Goal: Transaction & Acquisition: Purchase product/service

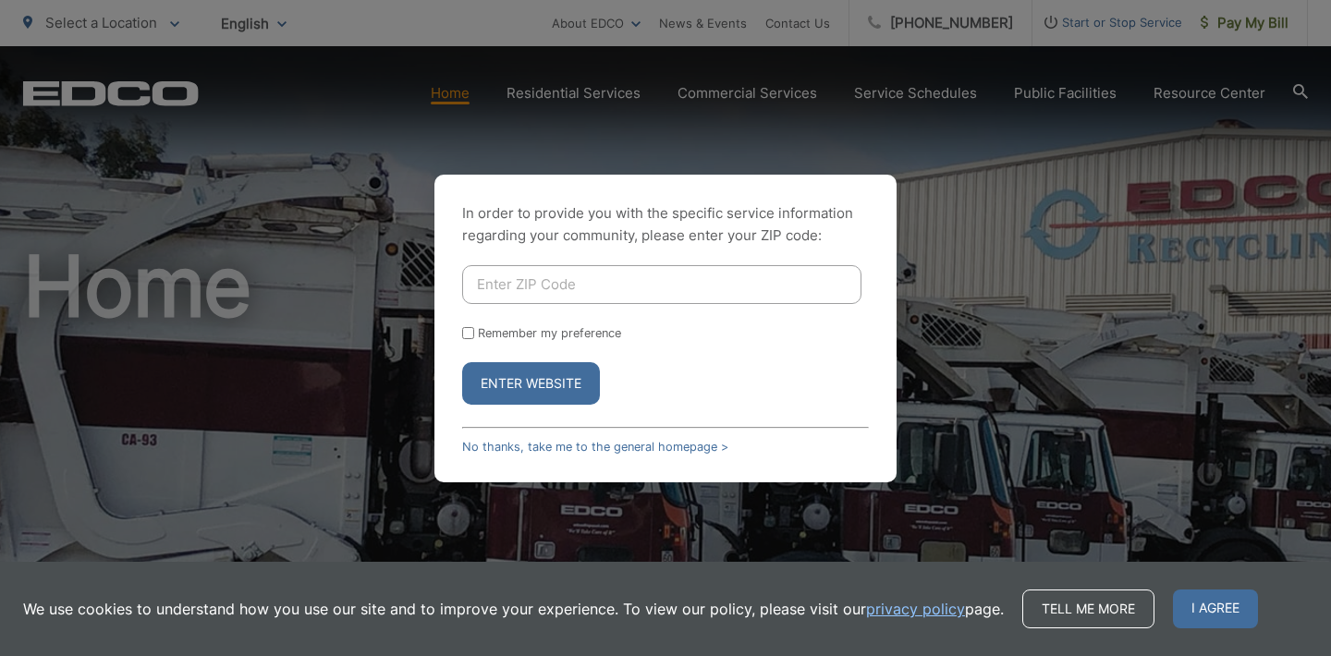
click at [495, 280] on input "Enter ZIP Code" at bounding box center [661, 284] width 399 height 39
type input "92003"
click at [490, 383] on button "Enter Website" at bounding box center [531, 383] width 138 height 43
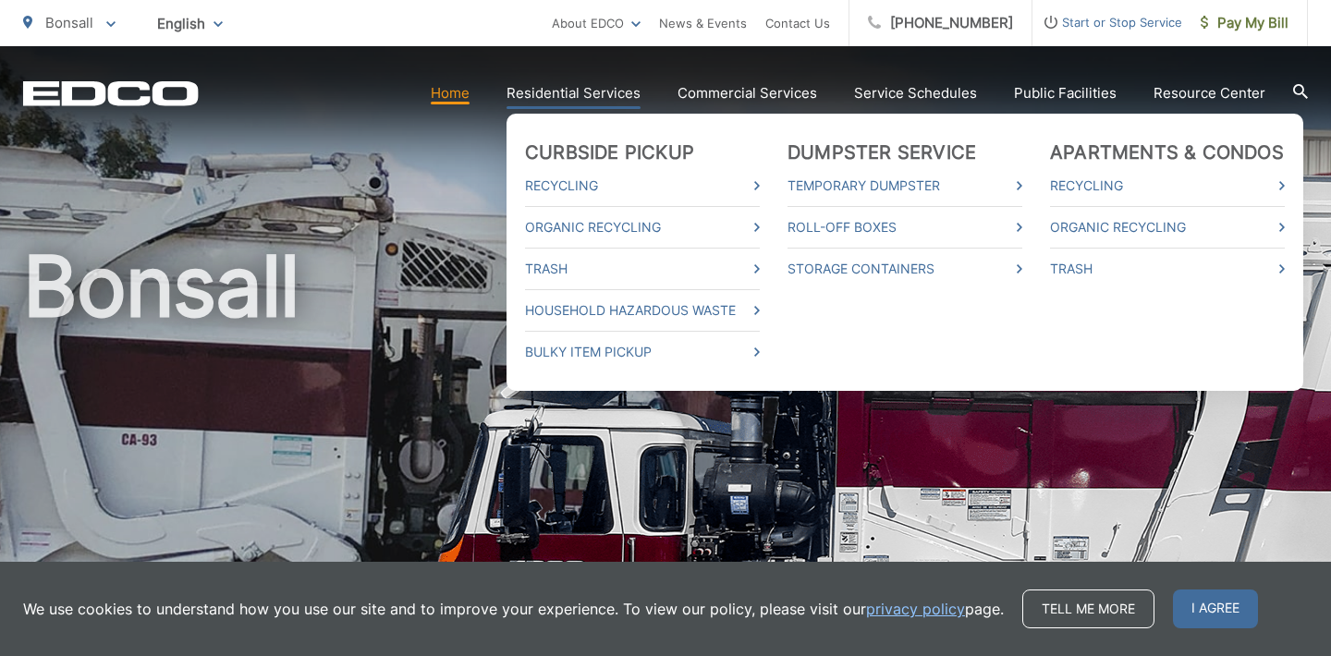
click at [572, 102] on link "Residential Services" at bounding box center [573, 93] width 134 height 22
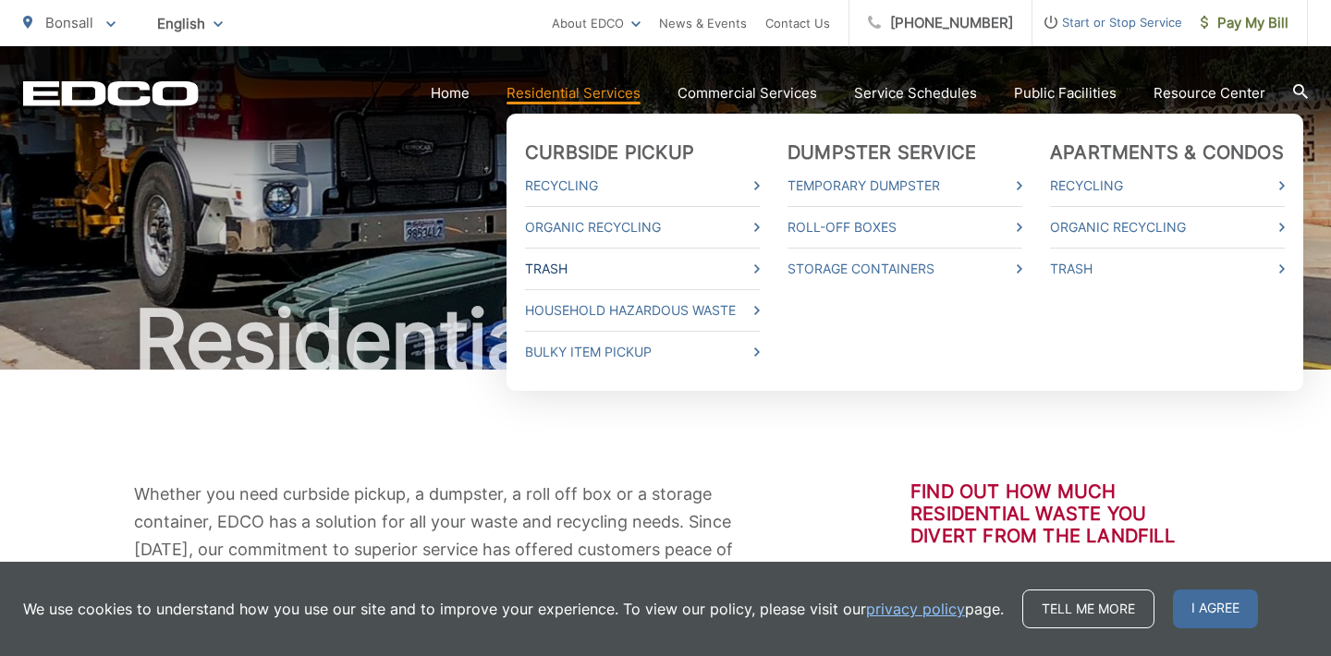
click at [590, 274] on link "Trash" at bounding box center [642, 269] width 235 height 22
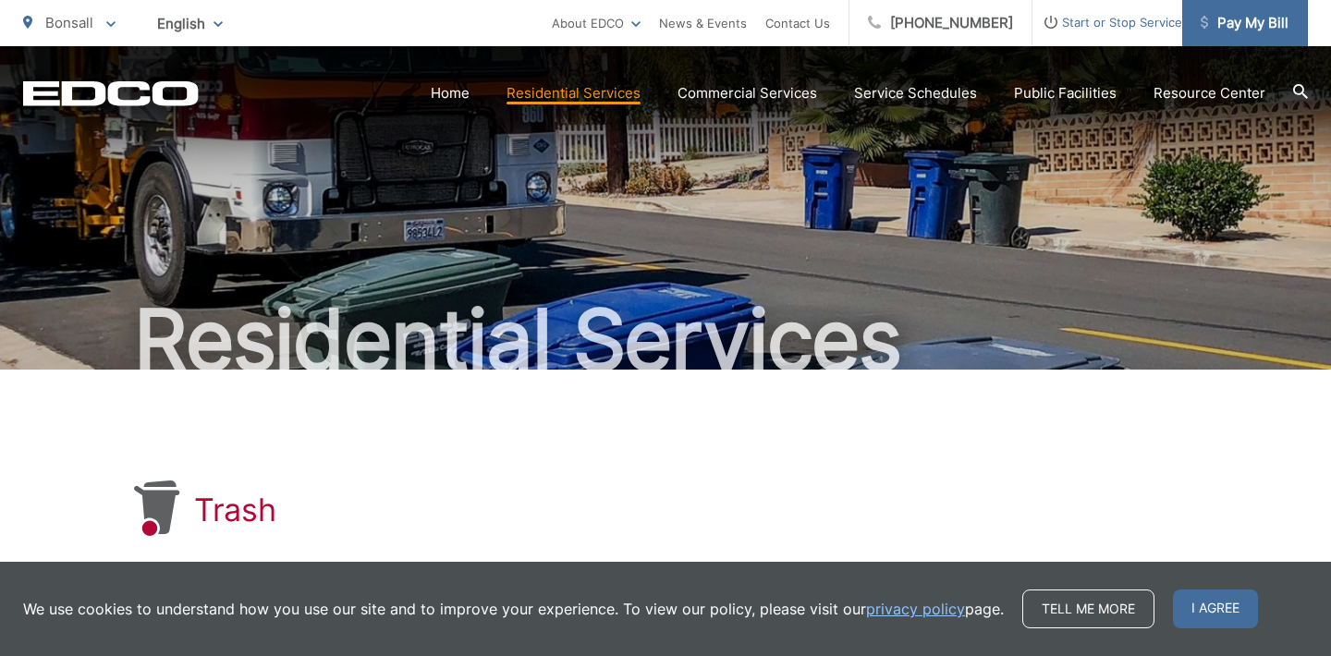
click at [1228, 19] on span "Pay My Bill" at bounding box center [1245, 23] width 88 height 22
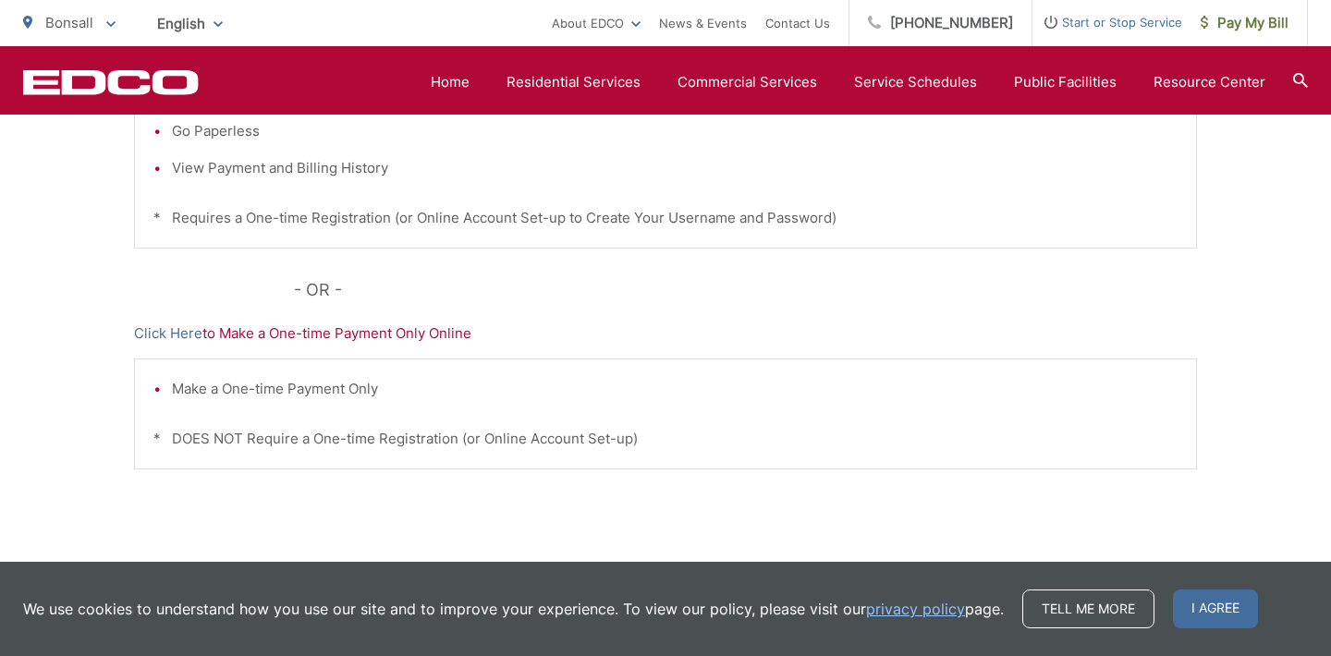
scroll to position [595, 0]
click at [169, 327] on link "Click Here" at bounding box center [168, 330] width 68 height 22
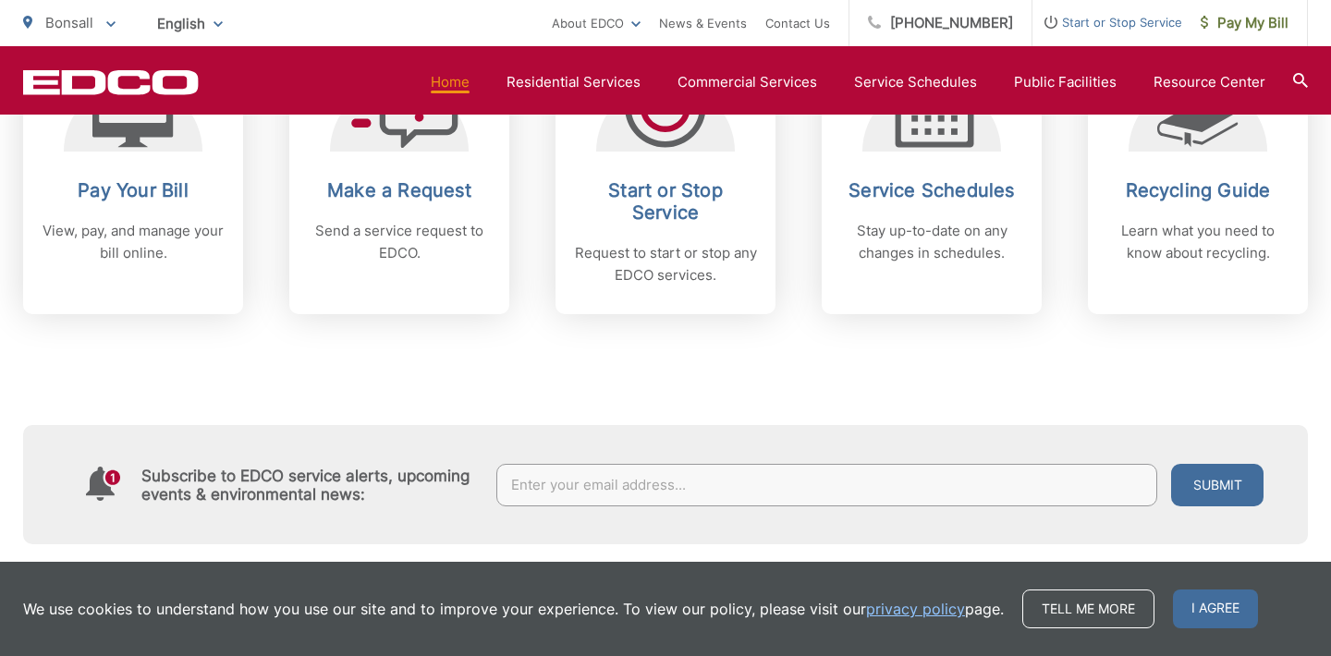
scroll to position [886, 0]
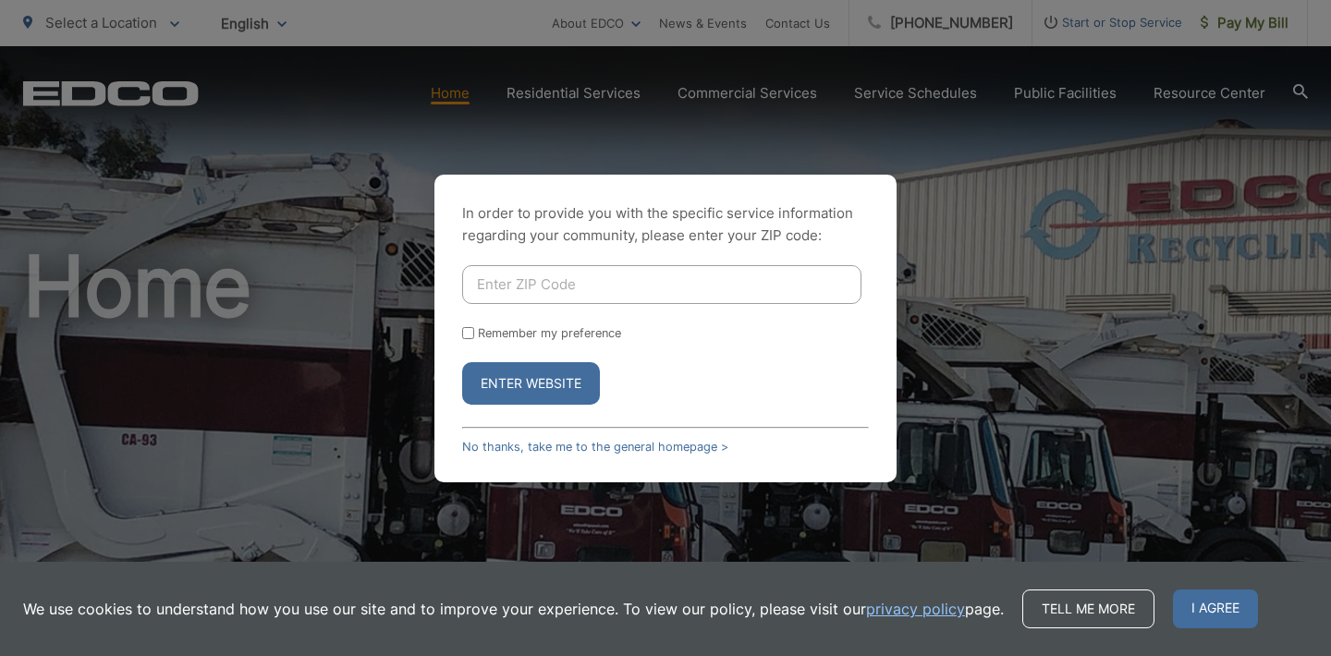
click at [550, 277] on input "Enter ZIP Code" at bounding box center [661, 284] width 399 height 39
type input "92003"
click at [535, 378] on button "Enter Website" at bounding box center [531, 383] width 138 height 43
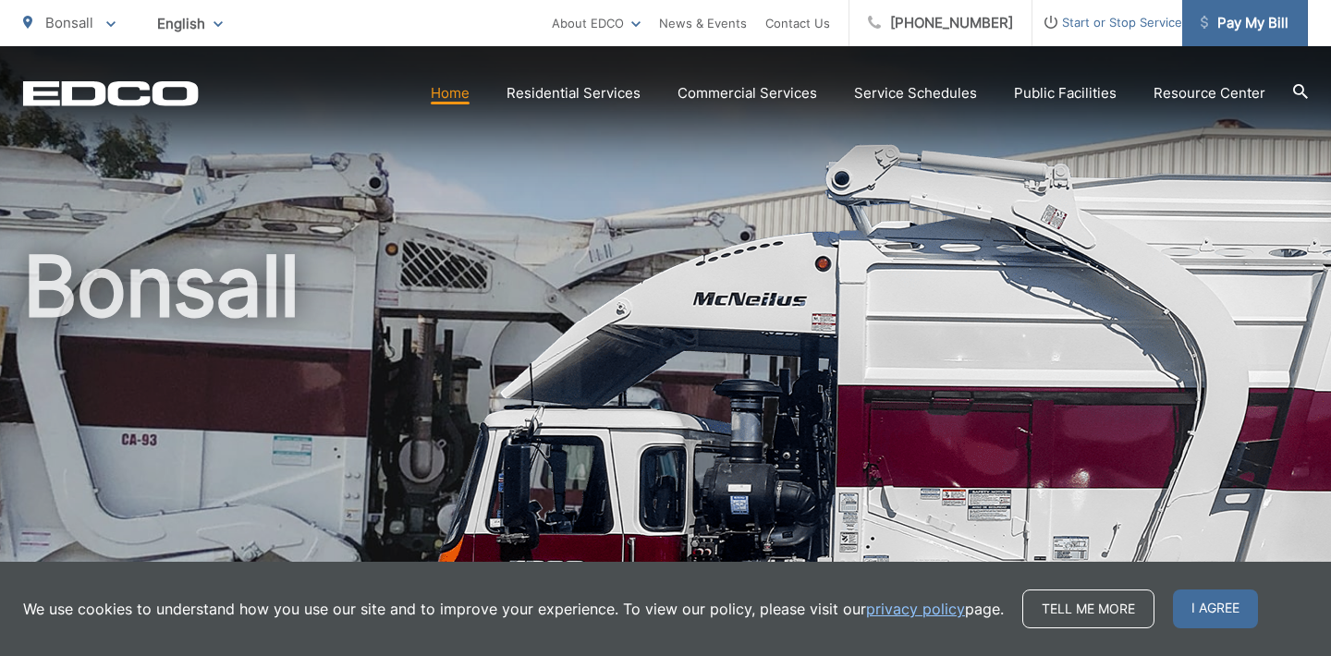
click at [1250, 22] on span "Pay My Bill" at bounding box center [1245, 23] width 88 height 22
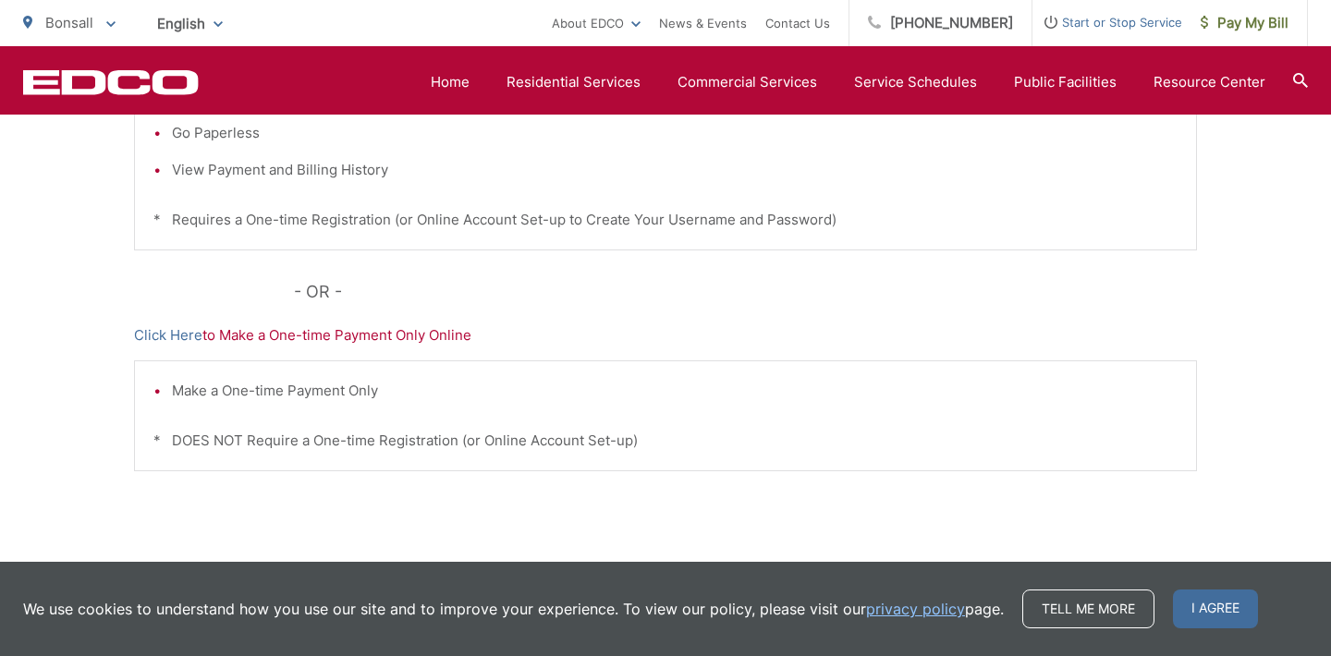
scroll to position [591, 0]
click at [172, 336] on link "Click Here" at bounding box center [168, 334] width 68 height 22
